Goal: Transaction & Acquisition: Download file/media

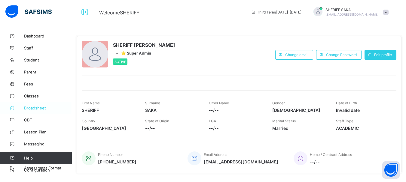
click at [38, 107] on span "Broadsheet" at bounding box center [48, 108] width 48 height 5
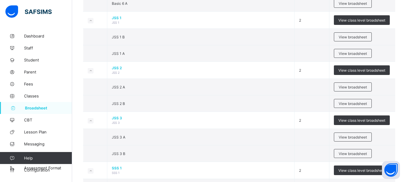
scroll to position [510, 0]
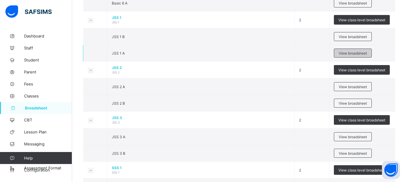
click at [354, 51] on span "View broadsheet" at bounding box center [352, 53] width 28 height 5
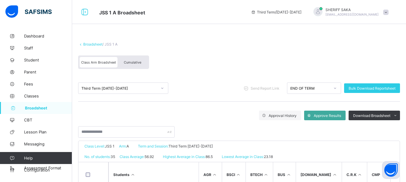
click at [132, 63] on span "Cumulative" at bounding box center [132, 62] width 17 height 4
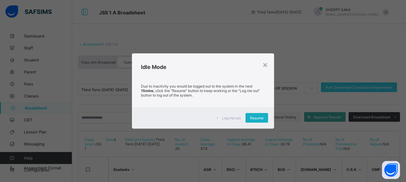
click at [257, 116] on span "Resume" at bounding box center [257, 118] width 14 height 5
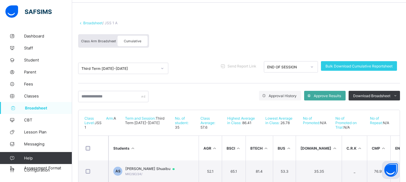
scroll to position [17, 0]
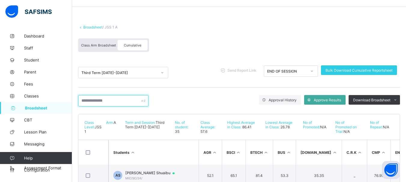
click at [112, 101] on input "text" at bounding box center [113, 100] width 70 height 11
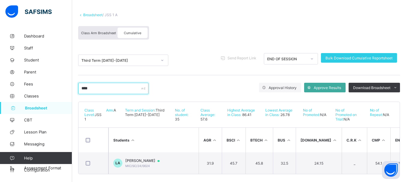
scroll to position [36, 0]
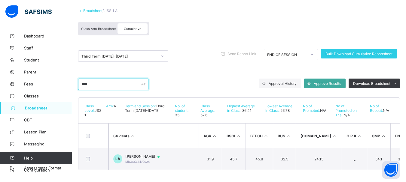
type input "****"
drag, startPoint x: 225, startPoint y: 170, endPoint x: 274, endPoint y: 170, distance: 48.9
click at [274, 170] on div "Broadsheet / JSS 1 A Class Arm Broadsheet Cumulative Third Term 2024-2025 Send …" at bounding box center [239, 89] width 334 height 186
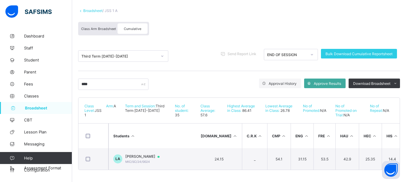
scroll to position [0, 0]
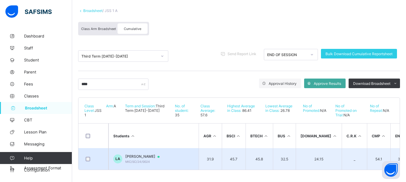
click at [152, 154] on span "Lawan Taura Abubakar" at bounding box center [145, 156] width 40 height 5
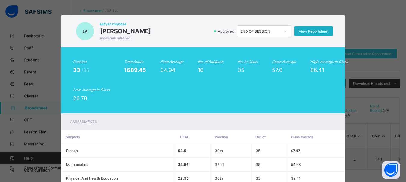
click at [324, 31] on span "View Reportsheet" at bounding box center [313, 31] width 30 height 5
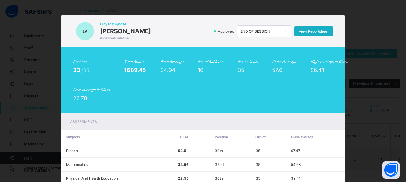
click at [314, 31] on span "View Reportsheet" at bounding box center [313, 31] width 30 height 5
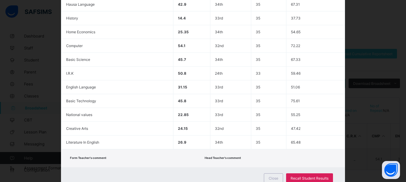
scroll to position [237, 0]
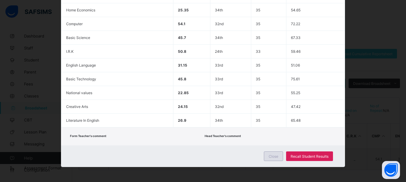
click at [274, 156] on span "Close" at bounding box center [273, 156] width 10 height 5
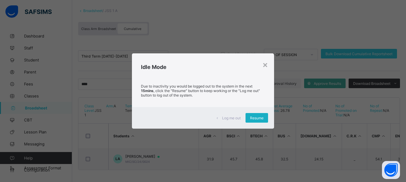
click at [257, 118] on span "Resume" at bounding box center [257, 118] width 14 height 5
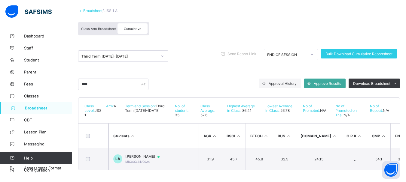
click at [97, 10] on link "Broadsheet" at bounding box center [92, 10] width 19 height 5
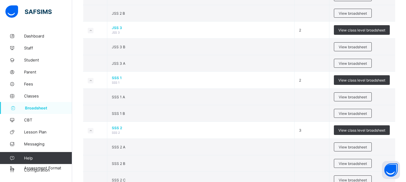
scroll to position [630, 0]
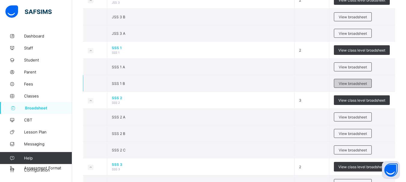
click at [361, 82] on span "View broadsheet" at bounding box center [352, 83] width 28 height 5
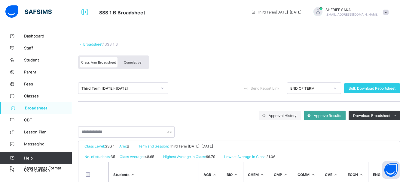
scroll to position [60, 0]
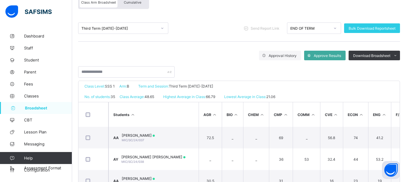
click at [129, 5] on div "Cumulative" at bounding box center [132, 2] width 30 height 11
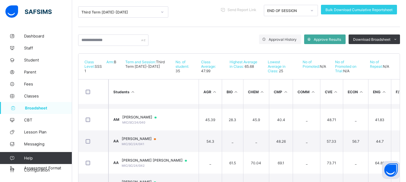
scroll to position [77, 0]
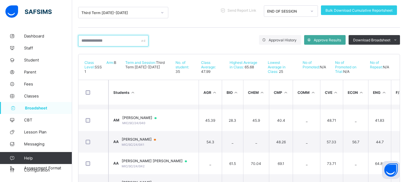
click at [110, 42] on input "text" at bounding box center [113, 40] width 70 height 11
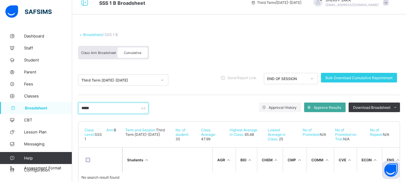
scroll to position [0, 0]
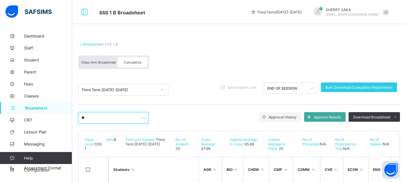
type input "*"
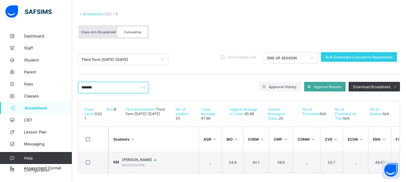
scroll to position [36, 0]
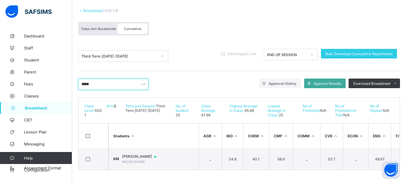
type input "****"
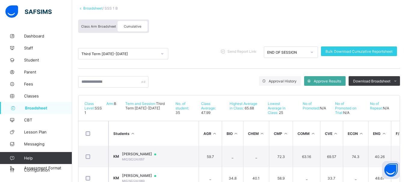
click at [91, 10] on link "Broadsheet" at bounding box center [92, 8] width 19 height 5
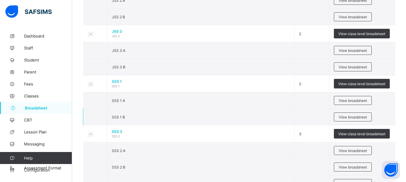
scroll to position [600, 0]
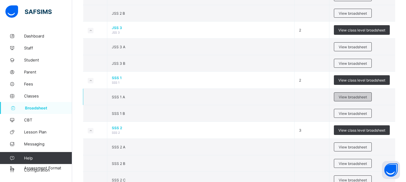
click at [363, 95] on span "View broadsheet" at bounding box center [352, 97] width 28 height 5
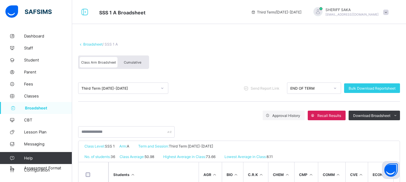
click at [134, 64] on span "Cumulative" at bounding box center [132, 62] width 17 height 4
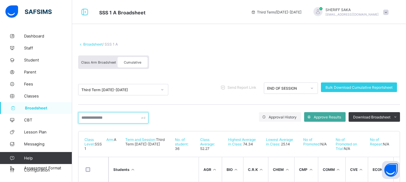
click at [122, 118] on input "text" at bounding box center [113, 117] width 70 height 11
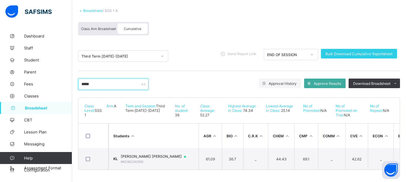
scroll to position [36, 0]
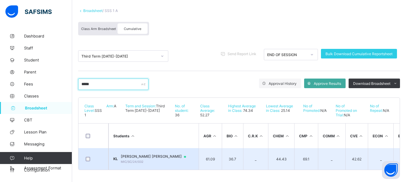
type input "*****"
click at [152, 156] on span "KHADIJA TAURA LAWAN" at bounding box center [156, 156] width 71 height 5
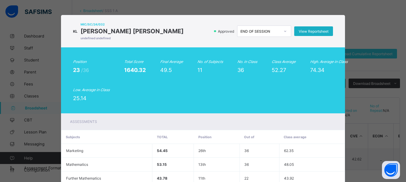
click at [313, 30] on span "View Reportsheet" at bounding box center [313, 31] width 30 height 5
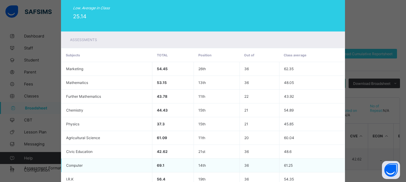
scroll to position [168, 0]
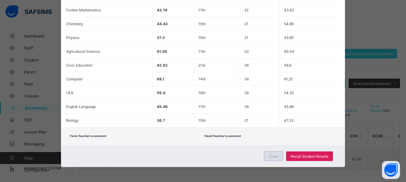
click at [272, 155] on span "Close" at bounding box center [273, 156] width 10 height 5
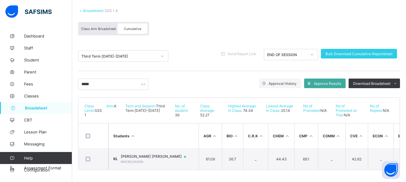
click at [98, 9] on link "Broadsheet" at bounding box center [92, 10] width 19 height 5
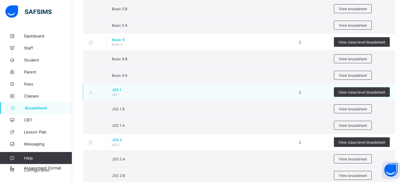
scroll to position [450, 0]
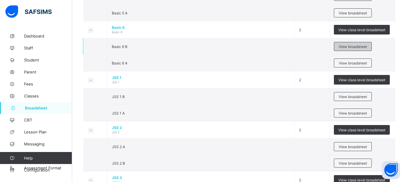
click at [352, 48] on span "View broadsheet" at bounding box center [352, 46] width 28 height 5
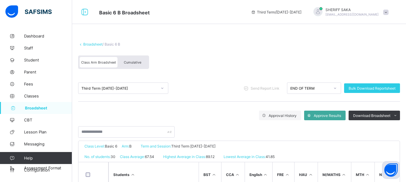
click at [140, 64] on span "Cumulative" at bounding box center [132, 62] width 17 height 4
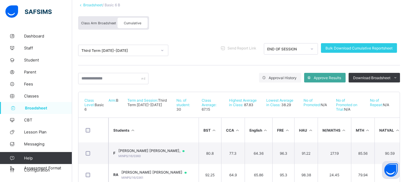
scroll to position [30, 0]
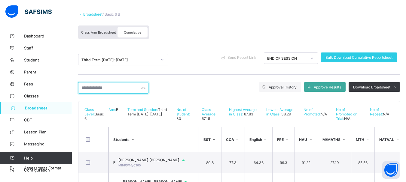
click at [110, 89] on input "text" at bounding box center [113, 87] width 70 height 11
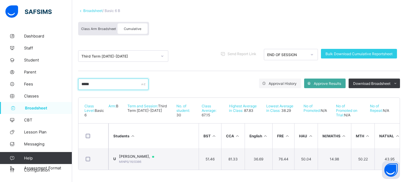
scroll to position [36, 0]
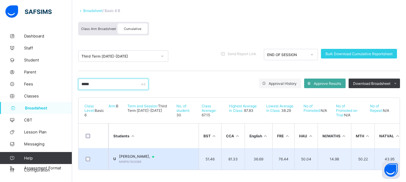
type input "*****"
click at [154, 154] on span "UMAR LAWAL TAURA," at bounding box center [139, 156] width 41 height 5
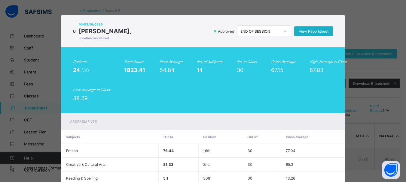
click at [309, 32] on span "View Reportsheet" at bounding box center [313, 31] width 30 height 5
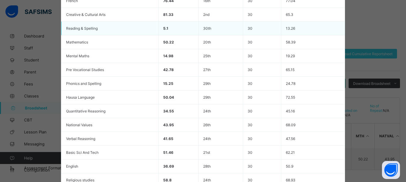
scroll to position [210, 0]
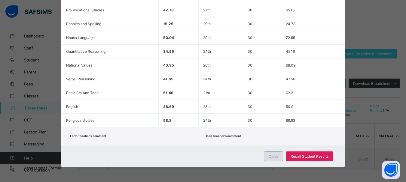
click at [270, 153] on div "Close" at bounding box center [273, 157] width 19 height 10
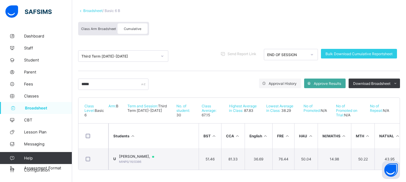
click at [92, 8] on link "Broadsheet" at bounding box center [92, 10] width 19 height 5
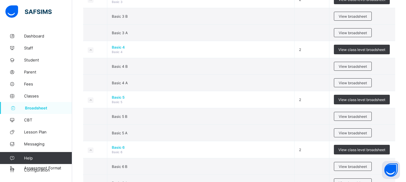
scroll to position [360, 0]
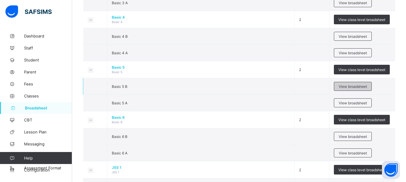
click at [347, 88] on span "View broadsheet" at bounding box center [352, 86] width 28 height 5
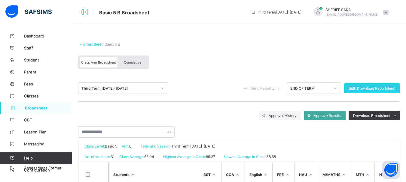
click at [134, 65] on div "Cumulative" at bounding box center [132, 62] width 30 height 11
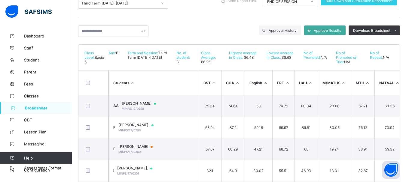
scroll to position [90, 0]
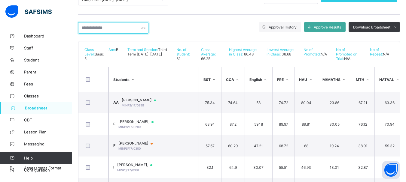
click at [116, 28] on input "text" at bounding box center [113, 27] width 70 height 11
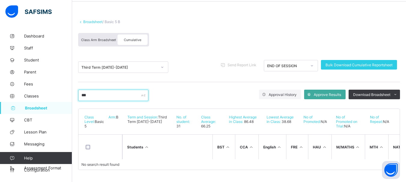
scroll to position [27, 0]
type input "*"
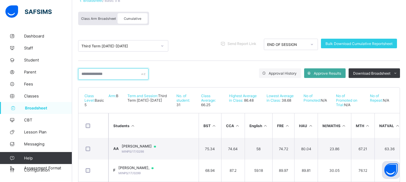
scroll to position [0, 0]
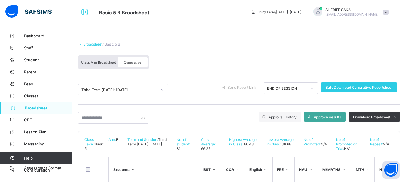
click at [93, 45] on link "Broadsheet" at bounding box center [92, 44] width 19 height 5
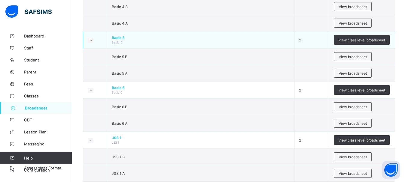
scroll to position [390, 0]
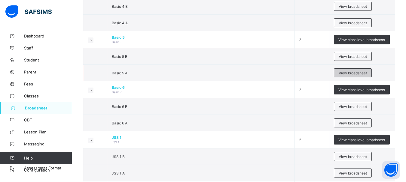
click at [355, 72] on span "View broadsheet" at bounding box center [352, 73] width 28 height 5
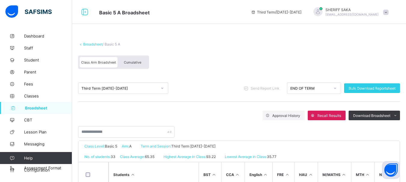
click at [138, 62] on span "Cumulative" at bounding box center [132, 62] width 17 height 4
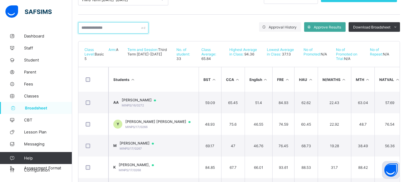
click at [129, 27] on input "text" at bounding box center [113, 27] width 70 height 11
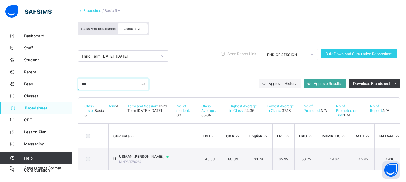
scroll to position [36, 0]
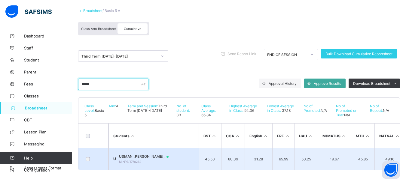
type input "*****"
click at [150, 157] on div "USMAN TAURA LAWAN, MINPS/17/0284" at bounding box center [146, 158] width 55 height 9
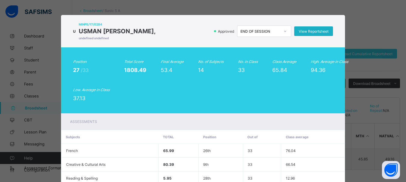
click at [309, 31] on span "View Reportsheet" at bounding box center [313, 31] width 30 height 5
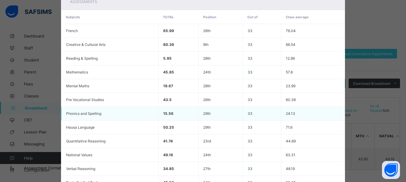
scroll to position [210, 0]
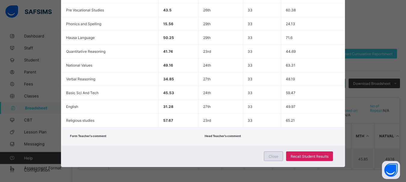
click at [271, 156] on span "Close" at bounding box center [273, 156] width 10 height 5
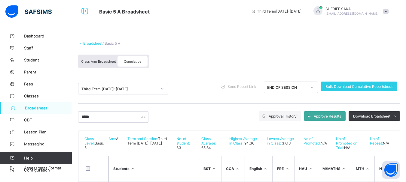
scroll to position [0, 0]
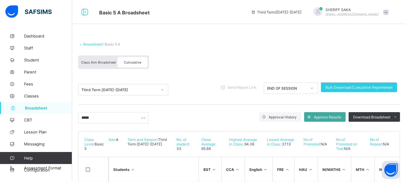
click at [94, 44] on link "Broadsheet" at bounding box center [92, 44] width 19 height 5
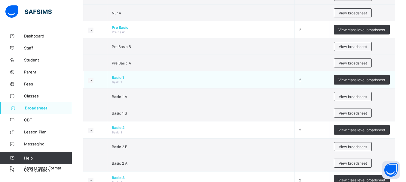
scroll to position [150, 0]
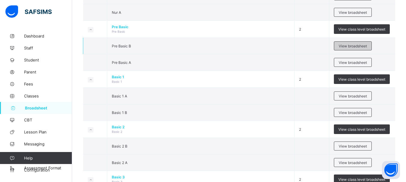
click at [362, 46] on span "View broadsheet" at bounding box center [352, 46] width 28 height 5
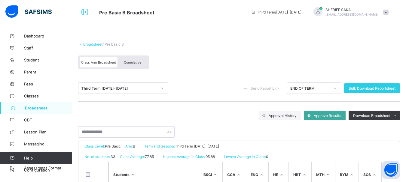
click at [131, 65] on div "Cumulative" at bounding box center [132, 62] width 30 height 11
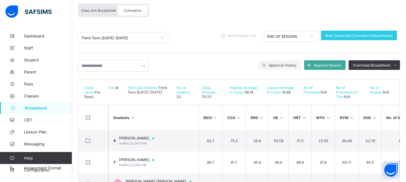
scroll to position [60, 0]
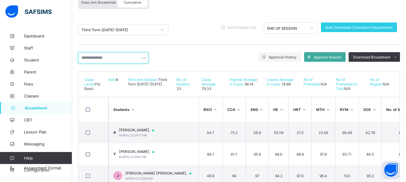
click at [118, 61] on input "text" at bounding box center [113, 57] width 70 height 11
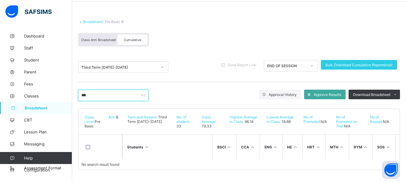
scroll to position [27, 0]
click at [118, 94] on input "*****" at bounding box center [113, 95] width 70 height 11
type input "*****"
click at [98, 20] on link "Broadsheet" at bounding box center [92, 22] width 19 height 5
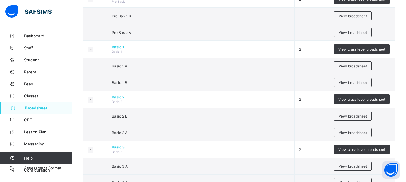
scroll to position [150, 0]
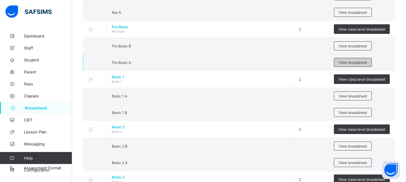
click at [341, 63] on div "View broadsheet" at bounding box center [353, 62] width 38 height 9
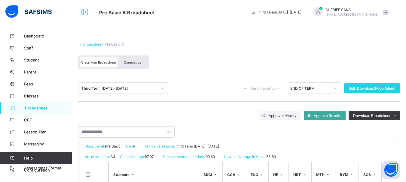
click at [140, 61] on span "Cumulative" at bounding box center [132, 62] width 17 height 4
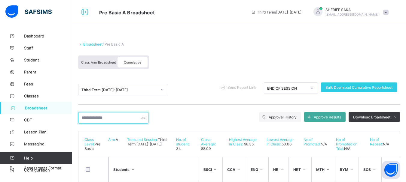
click at [100, 118] on input "text" at bounding box center [113, 117] width 70 height 11
type input "*****"
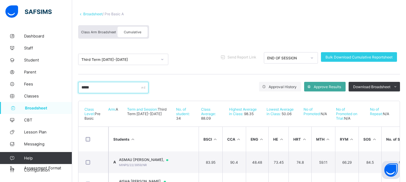
scroll to position [58, 0]
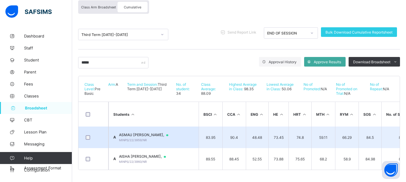
click at [167, 134] on span "ASMAU LAWAN TAURA," at bounding box center [146, 135] width 55 height 5
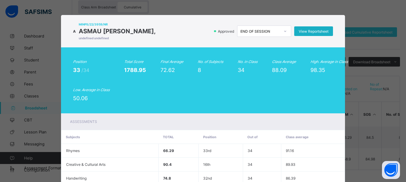
click at [306, 32] on span "View Reportsheet" at bounding box center [313, 31] width 30 height 5
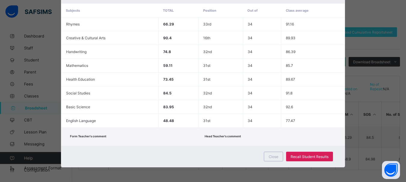
scroll to position [127, 0]
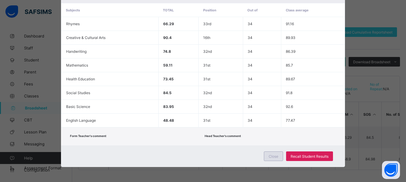
click at [270, 157] on span "Close" at bounding box center [273, 156] width 10 height 5
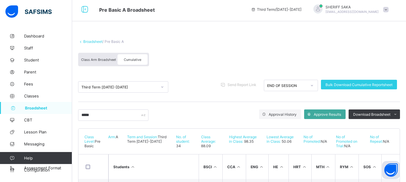
scroll to position [0, 0]
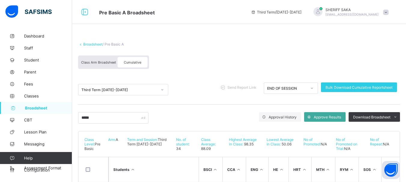
click at [95, 44] on link "Broadsheet" at bounding box center [92, 44] width 19 height 5
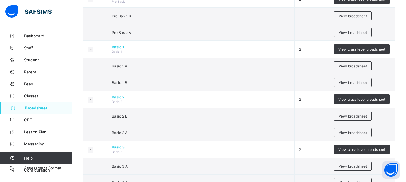
scroll to position [150, 0]
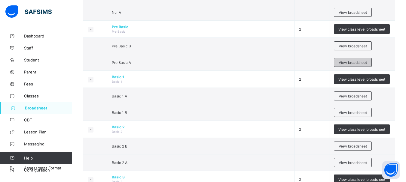
click at [341, 62] on div "View broadsheet" at bounding box center [353, 62] width 38 height 9
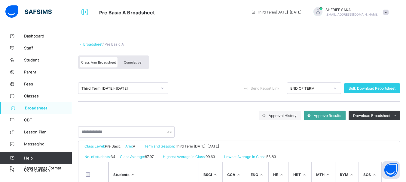
click at [128, 64] on span "Cumulative" at bounding box center [132, 62] width 17 height 4
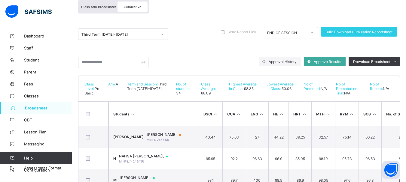
scroll to position [60, 0]
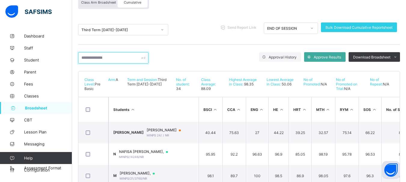
click at [112, 58] on input "text" at bounding box center [113, 57] width 70 height 11
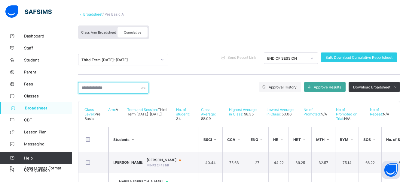
click at [107, 89] on input "text" at bounding box center [113, 87] width 70 height 11
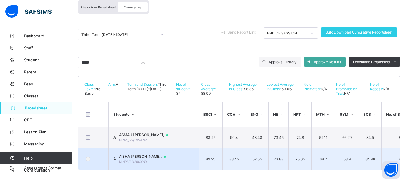
click at [146, 155] on span "AISHA LAWAN TAURA," at bounding box center [145, 156] width 53 height 5
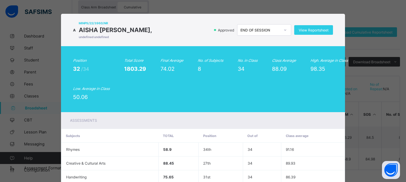
scroll to position [0, 0]
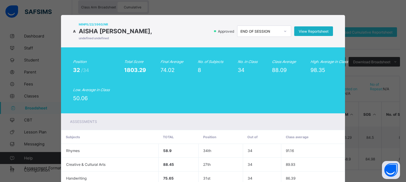
click at [314, 29] on span "View Reportsheet" at bounding box center [313, 31] width 30 height 5
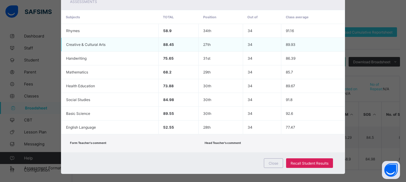
scroll to position [127, 0]
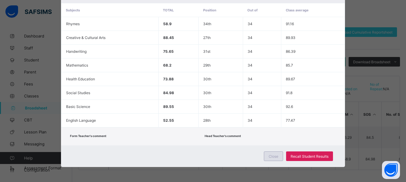
click at [270, 154] on div "Close" at bounding box center [273, 157] width 19 height 10
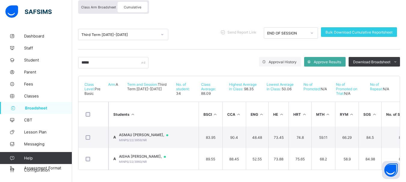
scroll to position [0, 0]
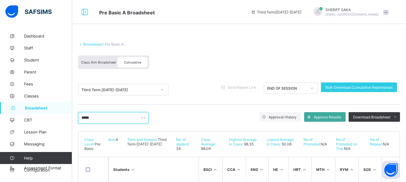
click at [101, 119] on input "*****" at bounding box center [113, 117] width 70 height 11
type input "*"
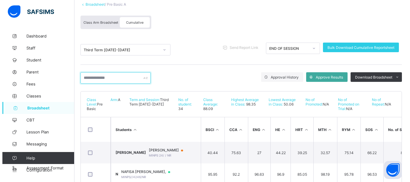
scroll to position [17, 0]
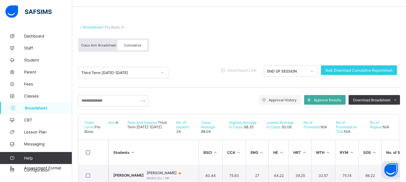
click at [239, 71] on span "Send Report Link" at bounding box center [241, 70] width 29 height 5
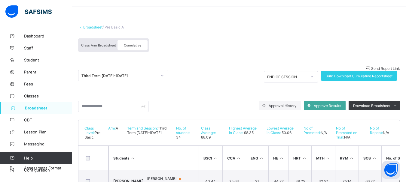
click at [371, 71] on span "Send Report Link" at bounding box center [385, 68] width 29 height 5
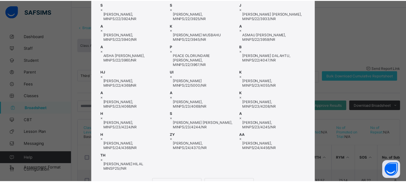
scroll to position [0, 0]
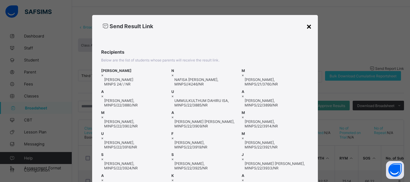
click at [309, 28] on div "×" at bounding box center [309, 26] width 6 height 10
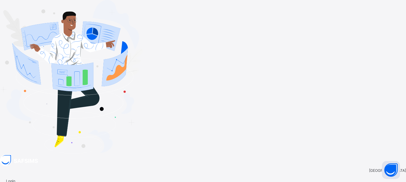
type input "**********"
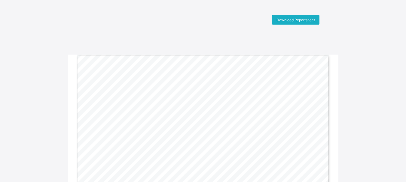
click at [309, 20] on span "Download Reportsheet" at bounding box center [295, 20] width 38 height 5
click at [310, 21] on span "Download Reportsheet" at bounding box center [295, 20] width 38 height 5
click at [305, 21] on span "Download Reportsheet" at bounding box center [295, 20] width 38 height 5
click at [278, 5] on html "Download Reportsheet = Gwarzo Road, P.O. Box 701, Kano - Nigeria. Tel: 0906 358…" at bounding box center [203, 131] width 406 height 263
click at [306, 21] on span "Download Reportsheet" at bounding box center [295, 20] width 38 height 5
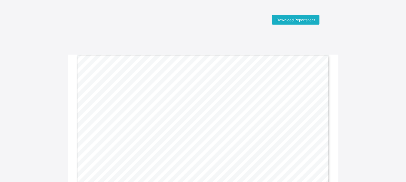
click at [304, 21] on span "Download Reportsheet" at bounding box center [295, 20] width 38 height 5
click at [260, 16] on div "Download Reportsheet" at bounding box center [203, 20] width 238 height 10
